Goal: Task Accomplishment & Management: Complete application form

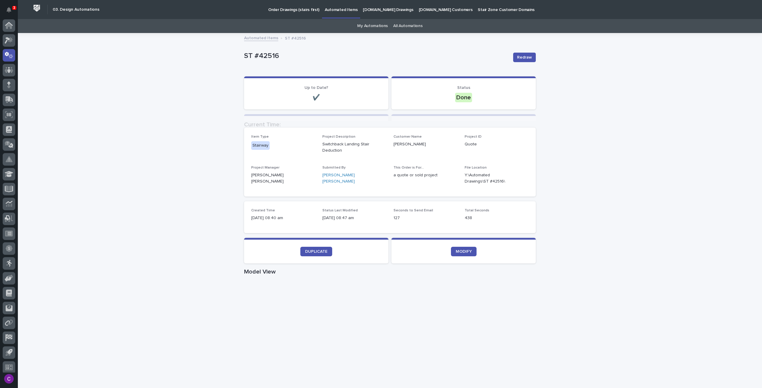
scroll to position [4, 0]
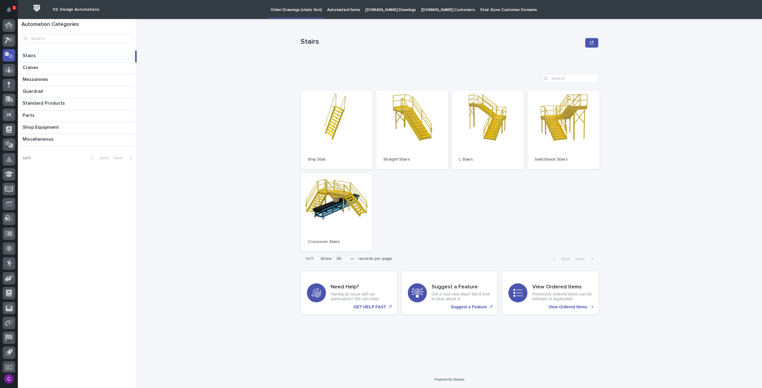
scroll to position [4, 0]
click at [12, 39] on icon at bounding box center [9, 36] width 9 height 7
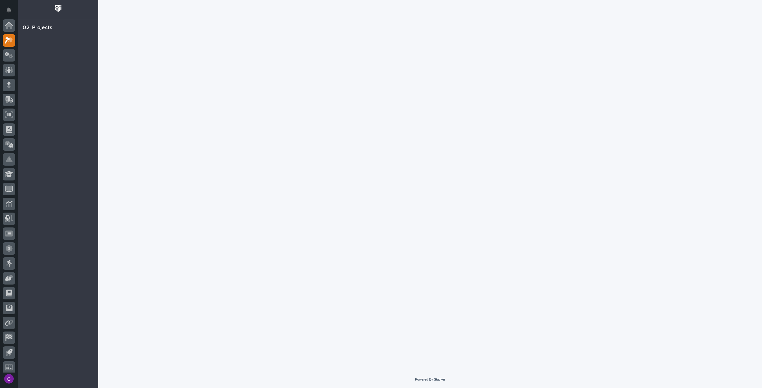
scroll to position [4, 0]
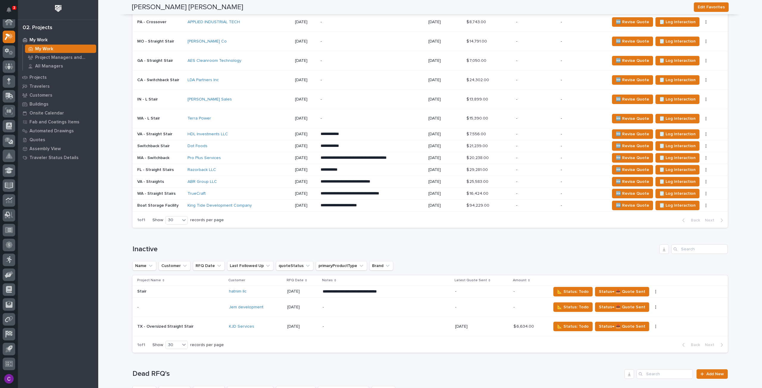
scroll to position [447, 0]
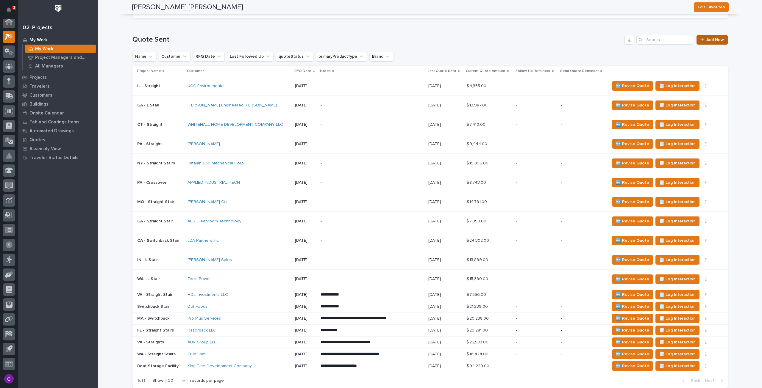
click at [699, 36] on link "Add New" at bounding box center [711, 40] width 31 height 10
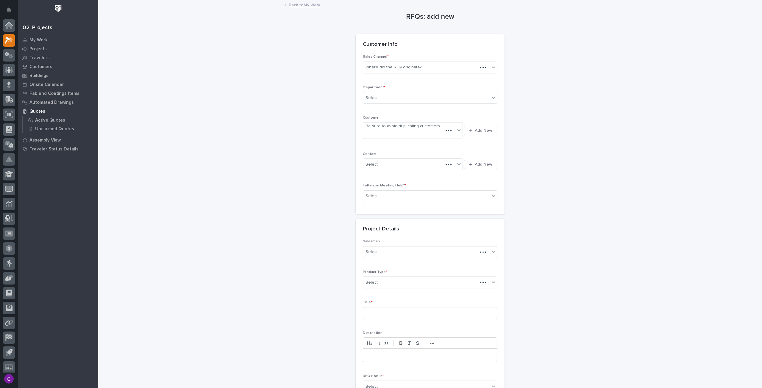
scroll to position [4, 0]
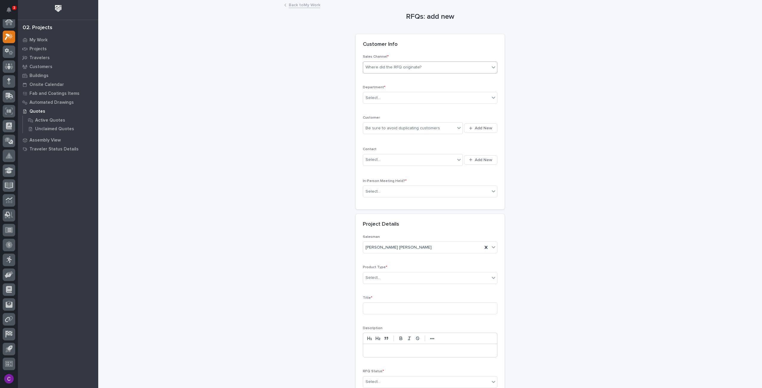
click at [436, 71] on div "Where did the RFQ originate?" at bounding box center [426, 67] width 126 height 10
click at [400, 103] on div "Stair Zone" at bounding box center [428, 99] width 134 height 10
click at [394, 95] on div "Select..." at bounding box center [426, 98] width 126 height 10
click at [390, 109] on span "National Sales" at bounding box center [378, 108] width 30 height 7
click at [475, 126] on span "Add New" at bounding box center [484, 128] width 18 height 5
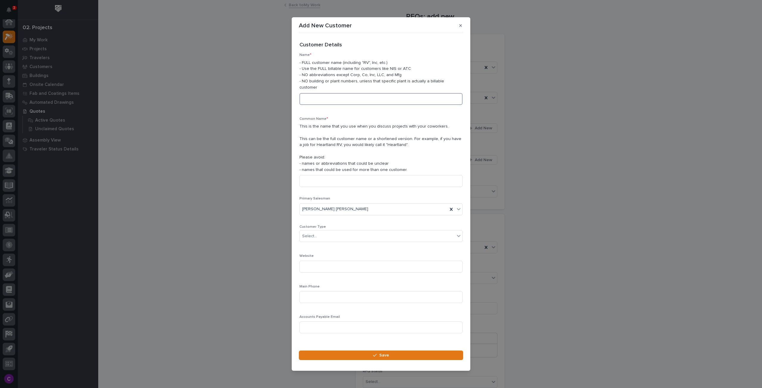
click at [311, 94] on input at bounding box center [380, 99] width 163 height 12
type input "[PERSON_NAME]"
click at [368, 181] on input at bounding box center [380, 181] width 163 height 12
type input "[PERSON_NAME]"
click at [352, 237] on div "Select..." at bounding box center [377, 237] width 155 height 10
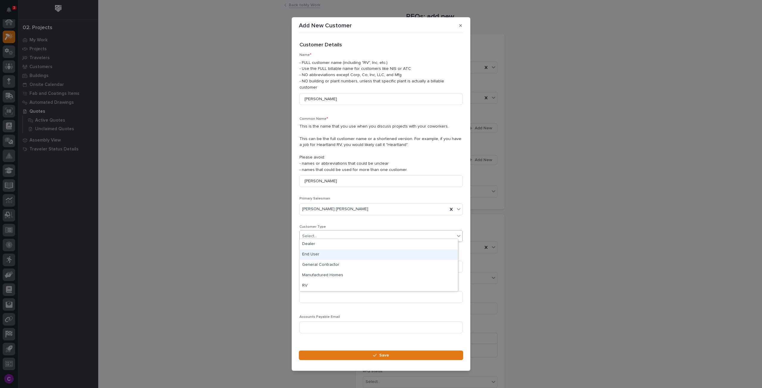
click at [339, 253] on div "End User" at bounding box center [379, 255] width 158 height 10
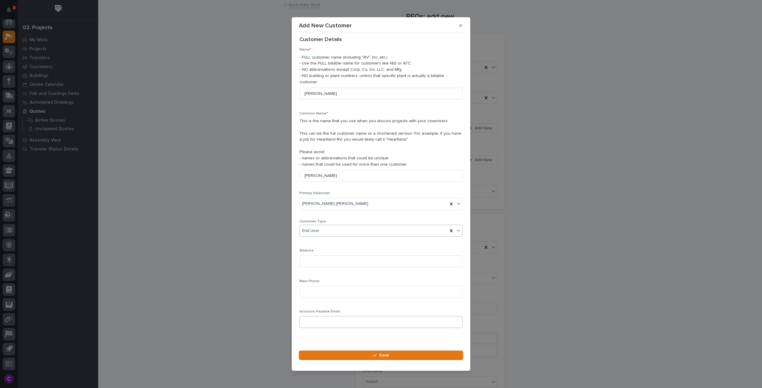
scroll to position [8, 0]
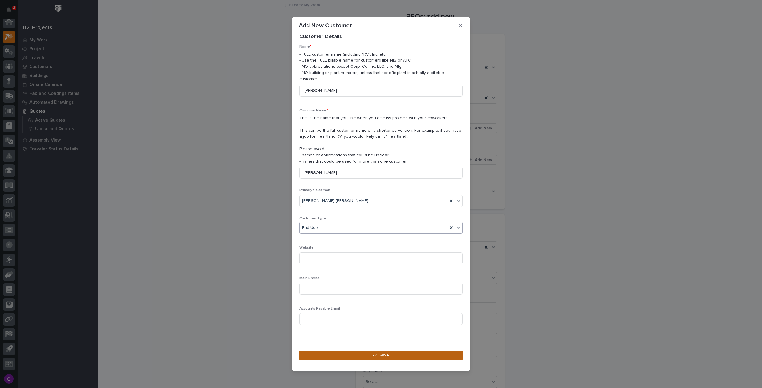
click at [325, 351] on button "Save" at bounding box center [381, 356] width 164 height 10
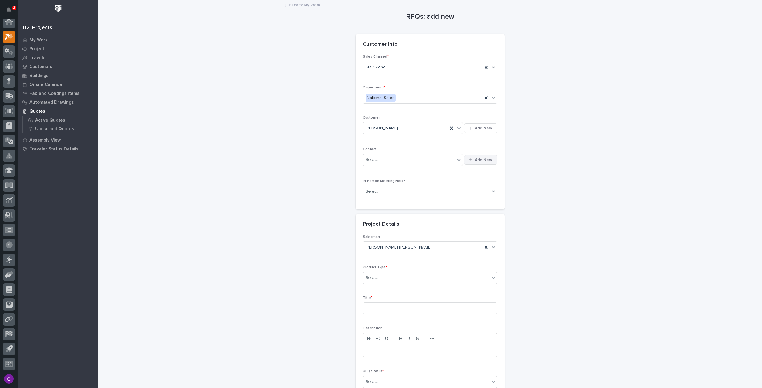
click at [465, 159] on button "Add New" at bounding box center [480, 160] width 33 height 10
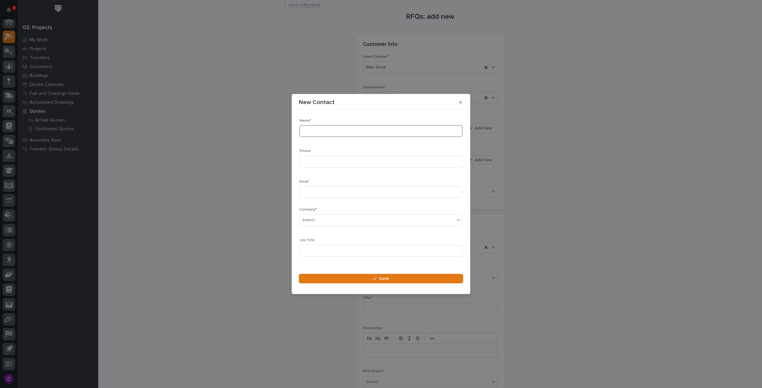
click at [397, 131] on input at bounding box center [380, 131] width 163 height 12
click at [342, 168] on div "Phone" at bounding box center [380, 160] width 163 height 23
paste input "406.500.3513"
click at [311, 160] on input "406.500.3513" at bounding box center [380, 162] width 163 height 12
click at [320, 161] on input "406.500.3513" at bounding box center [380, 162] width 163 height 12
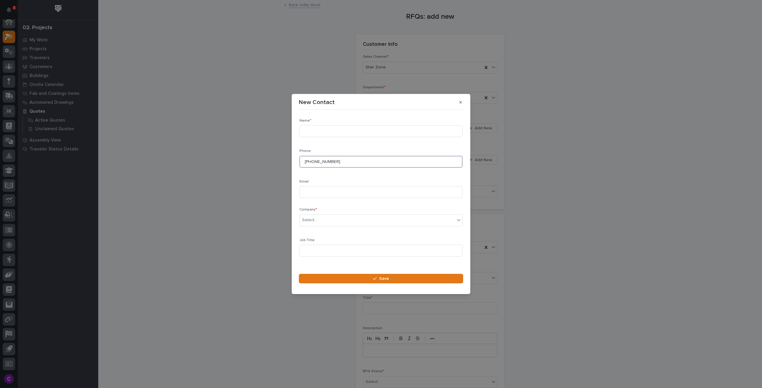
type input "[PHONE_NUMBER]"
click at [342, 132] on input at bounding box center [380, 131] width 163 height 12
paste input "[PERSON_NAME]"
type input "[PERSON_NAME]"
click at [315, 199] on div "Email" at bounding box center [380, 191] width 163 height 23
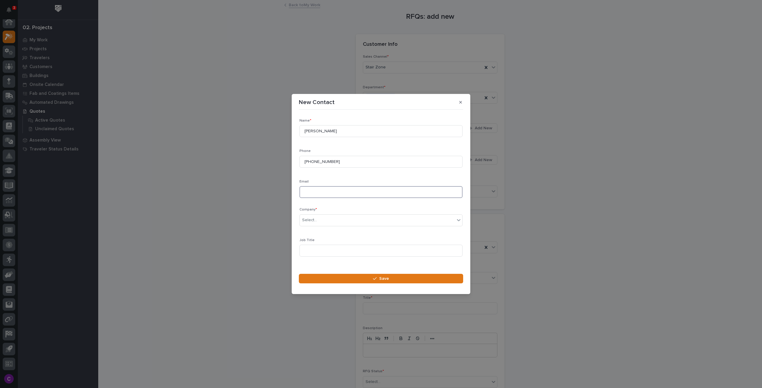
click at [317, 189] on input at bounding box center [380, 192] width 163 height 12
paste input "[EMAIL_ADDRESS][DOMAIN_NAME]"
type input "[EMAIL_ADDRESS][DOMAIN_NAME]"
click at [373, 219] on div "Select..." at bounding box center [377, 220] width 155 height 10
type input "*****"
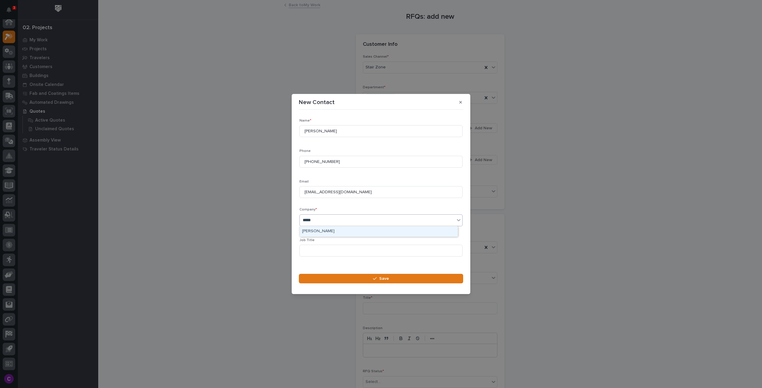
click at [376, 230] on div "[PERSON_NAME]" at bounding box center [379, 231] width 158 height 10
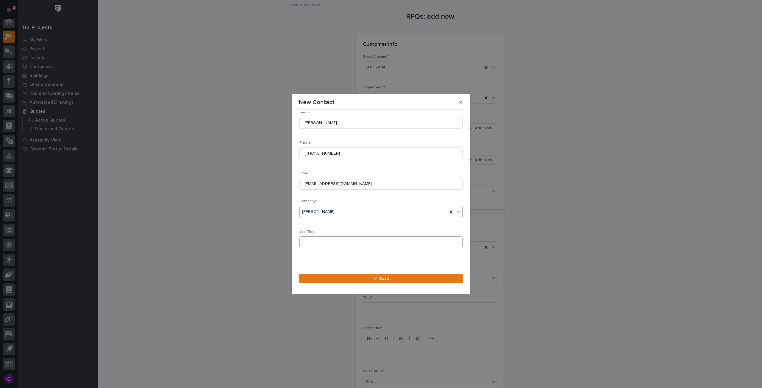
click at [368, 248] on div "Job Title" at bounding box center [380, 241] width 163 height 23
click at [412, 243] on input at bounding box center [380, 243] width 163 height 12
paste input "Architect"
type input "Architect"
click at [405, 279] on button "Save" at bounding box center [381, 279] width 164 height 10
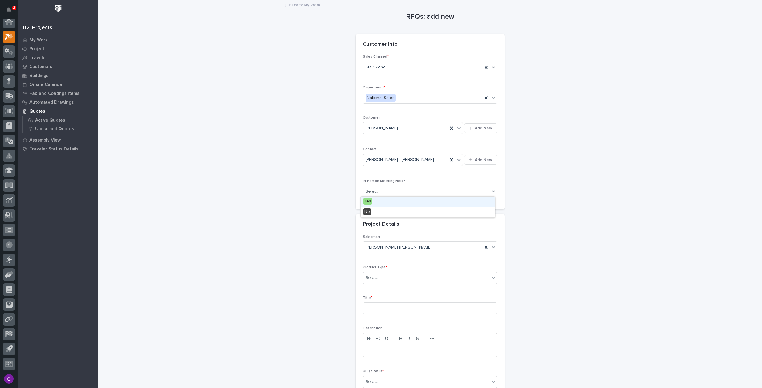
click at [445, 191] on div "Select..." at bounding box center [426, 192] width 126 height 10
click at [433, 211] on div "No" at bounding box center [428, 212] width 134 height 10
click at [433, 275] on div "Select..." at bounding box center [426, 278] width 126 height 10
click at [432, 368] on div "Stairs & Ladders" at bounding box center [428, 367] width 134 height 10
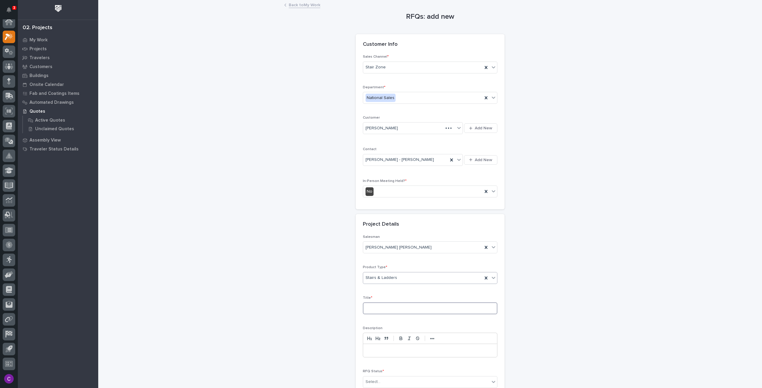
click at [379, 307] on input at bounding box center [430, 309] width 135 height 12
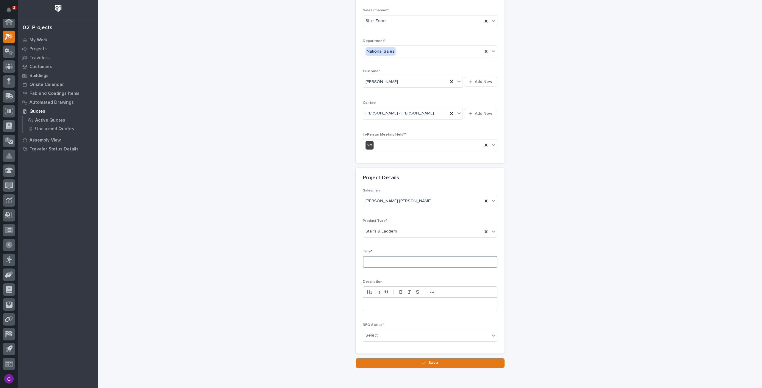
scroll to position [71, 0]
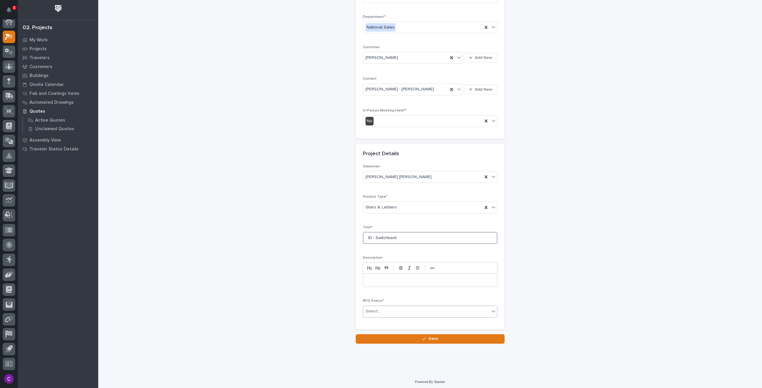
type input "ID - Switchback"
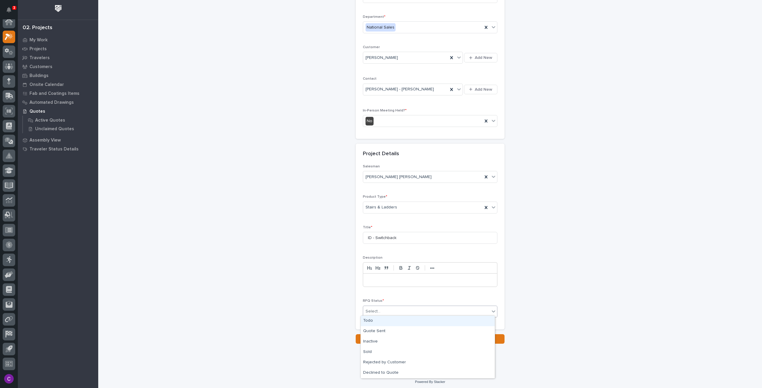
click at [398, 310] on div "Select..." at bounding box center [426, 312] width 126 height 10
click at [388, 329] on div "Quote Sent" at bounding box center [428, 331] width 134 height 10
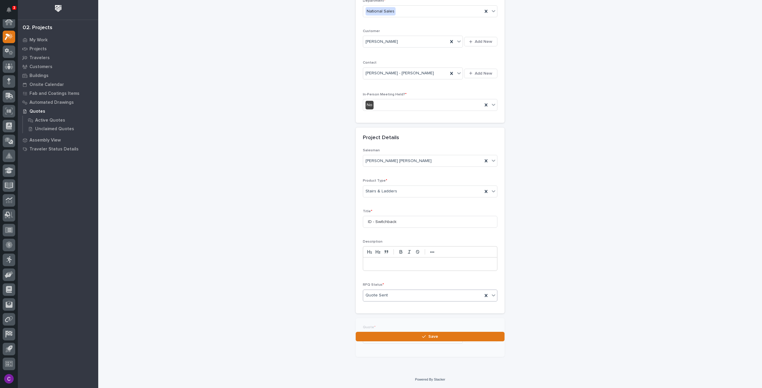
scroll to position [92, 0]
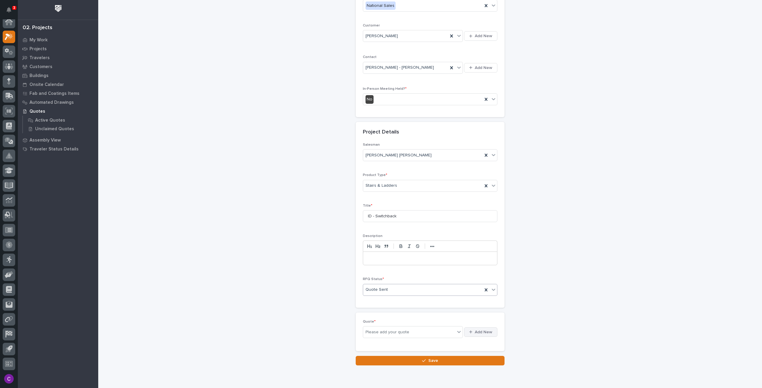
click at [469, 331] on icon "button" at bounding box center [470, 332] width 3 height 3
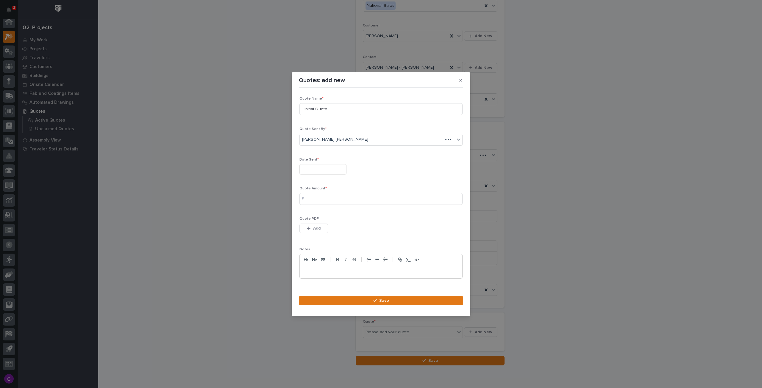
click at [328, 169] on input "text" at bounding box center [322, 169] width 47 height 10
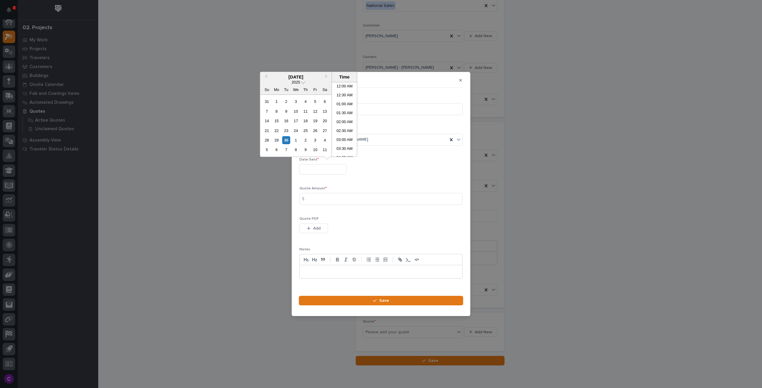
scroll to position [128, 0]
click at [284, 140] on div "30" at bounding box center [286, 140] width 8 height 8
type input "**********"
click at [336, 199] on input at bounding box center [380, 199] width 163 height 12
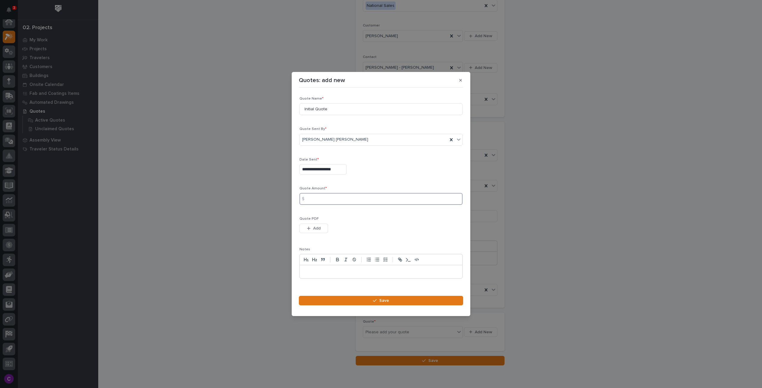
click at [404, 199] on input at bounding box center [380, 199] width 163 height 12
type input "20241"
click at [304, 228] on button "Add" at bounding box center [313, 229] width 29 height 10
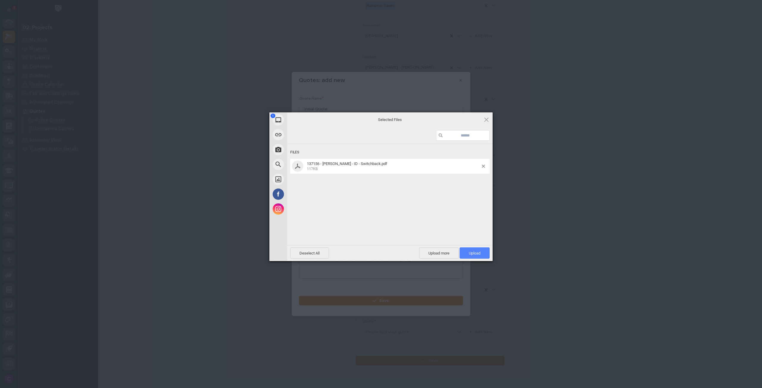
click at [467, 251] on span "Upload 1" at bounding box center [474, 253] width 30 height 11
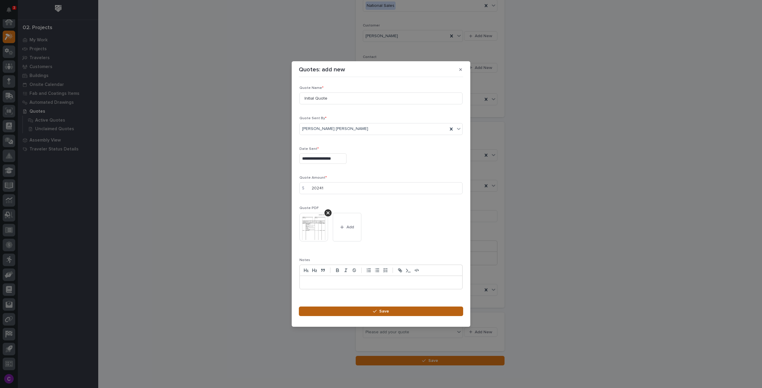
click at [404, 311] on button "Save" at bounding box center [381, 312] width 164 height 10
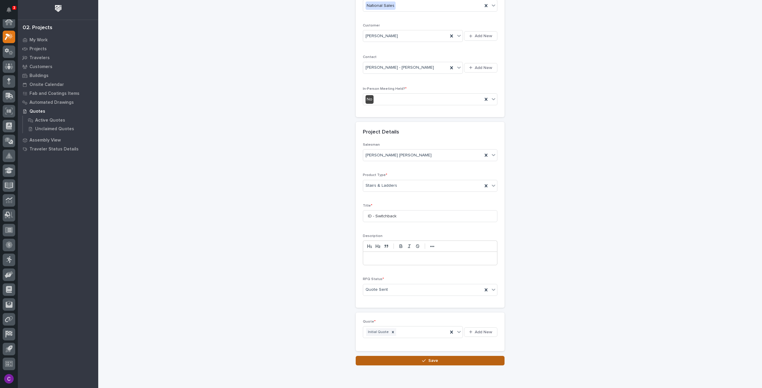
click at [391, 357] on button "Save" at bounding box center [430, 361] width 149 height 10
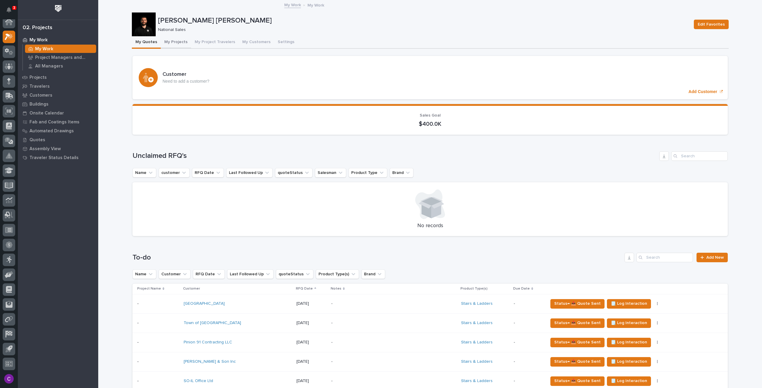
click at [182, 40] on button "My Projects" at bounding box center [176, 42] width 30 height 12
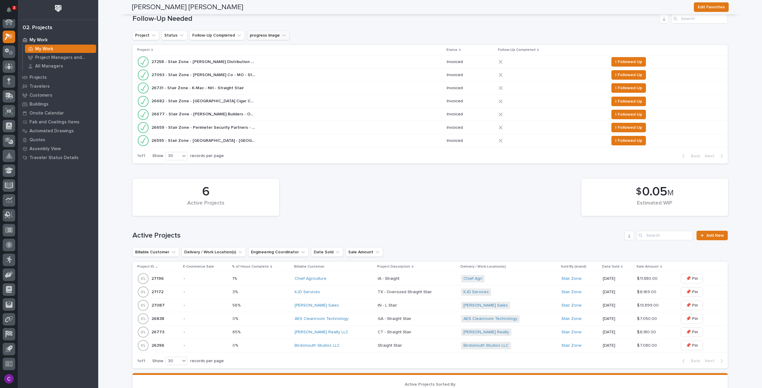
scroll to position [30, 0]
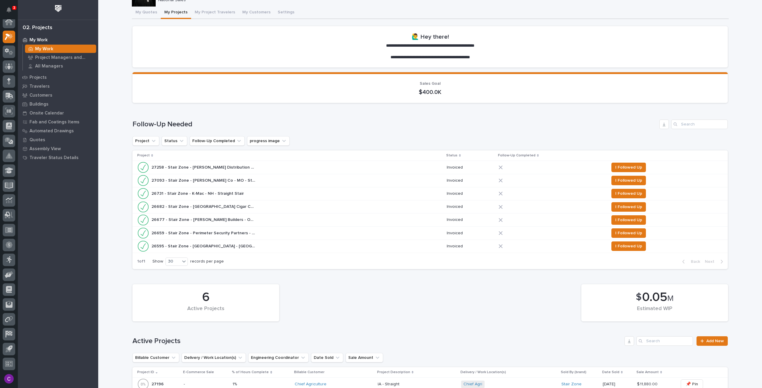
click at [266, 181] on div "27093 - Stair Zone - [PERSON_NAME] Co - MO - Straight Stair II 27093 - Stair Zo…" at bounding box center [289, 181] width 305 height 12
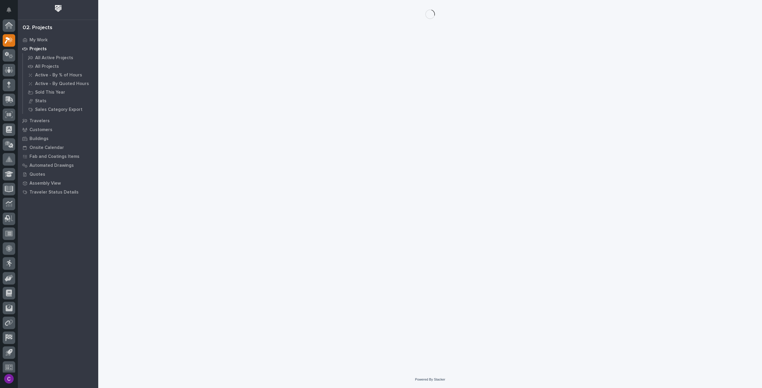
scroll to position [4, 0]
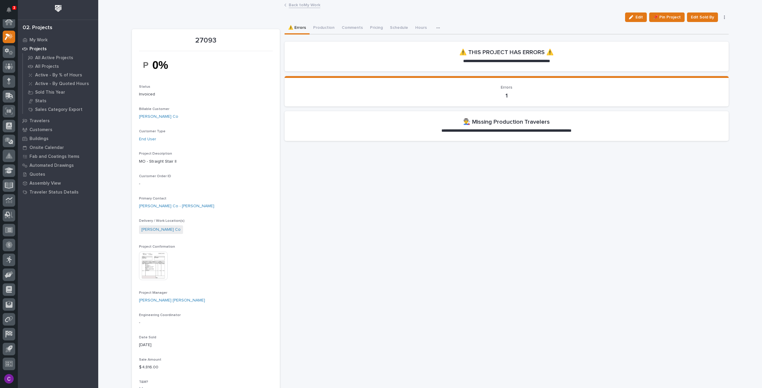
click at [150, 272] on img at bounding box center [153, 266] width 29 height 29
